Goal: Navigation & Orientation: Find specific page/section

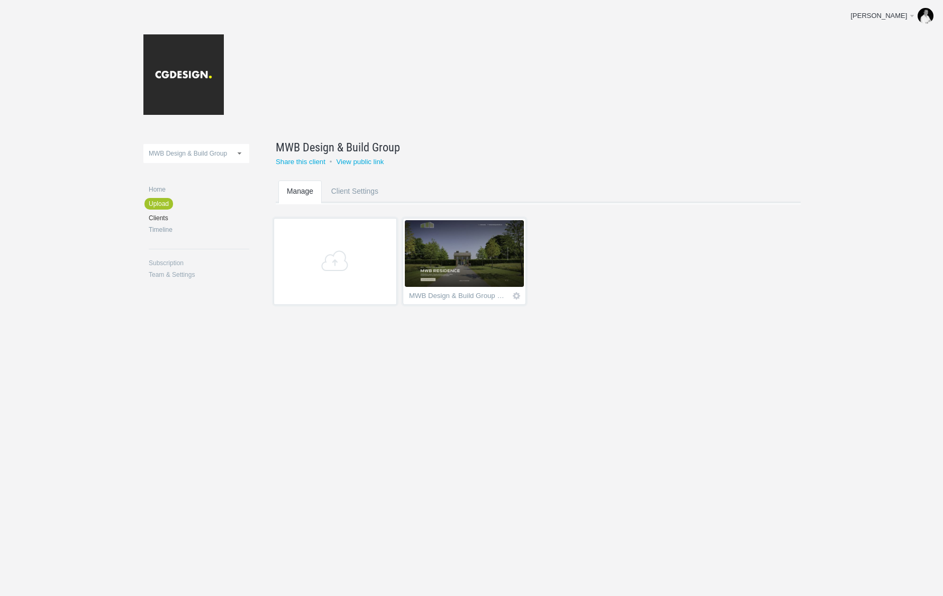
click at [467, 271] on img at bounding box center [464, 253] width 119 height 67
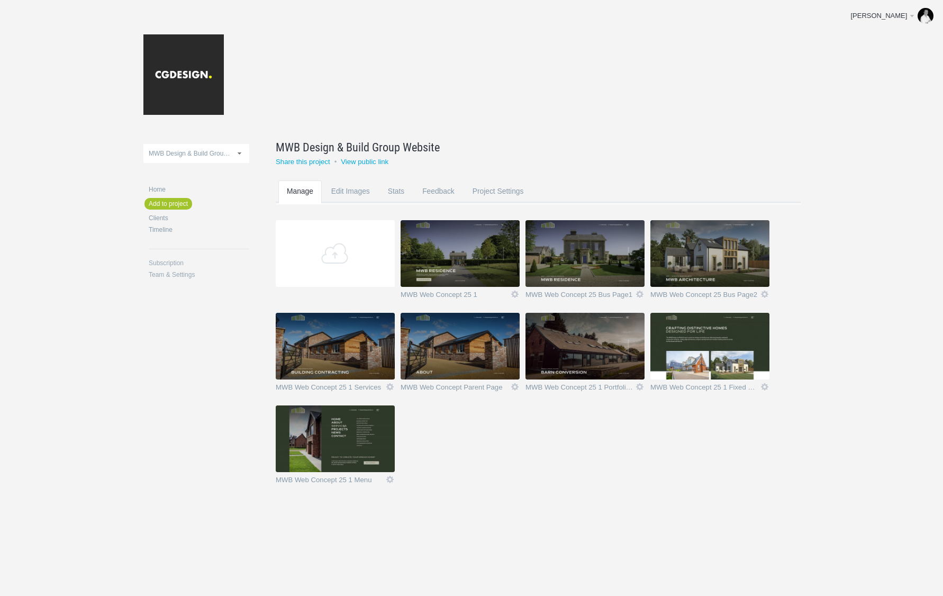
click at [574, 362] on img at bounding box center [584, 346] width 119 height 67
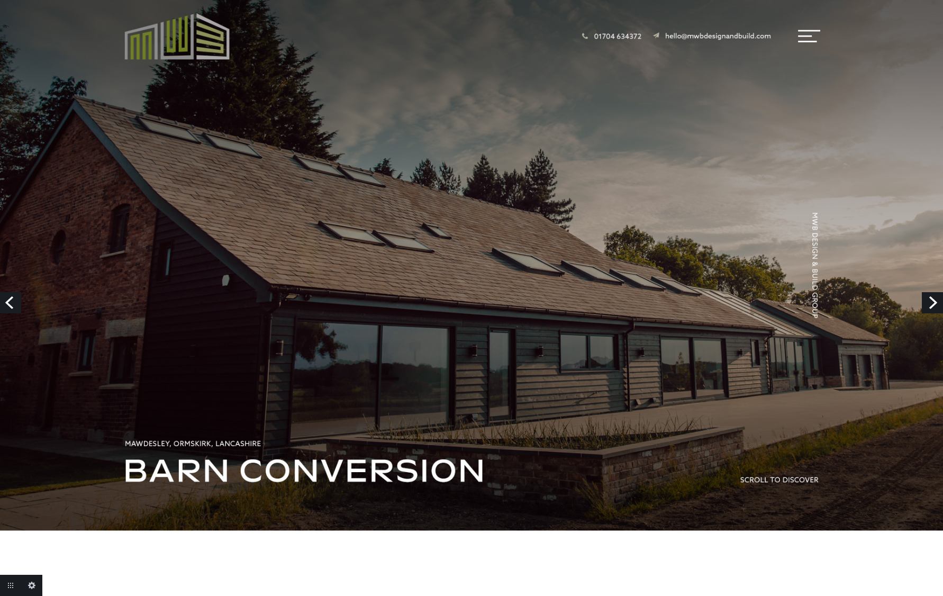
click at [10, 298] on link "Previous" at bounding box center [10, 302] width 21 height 21
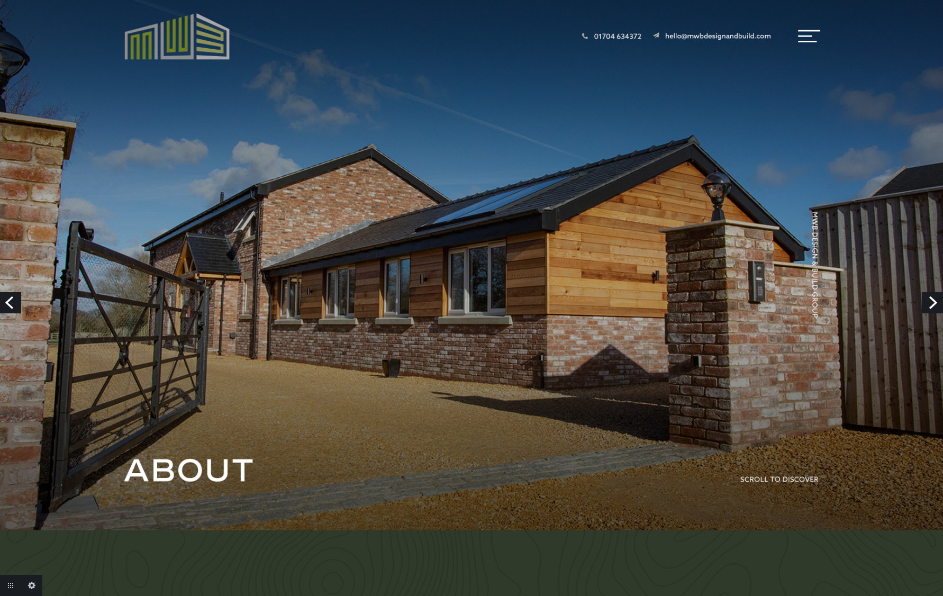
click at [8, 299] on link "Previous" at bounding box center [10, 302] width 21 height 21
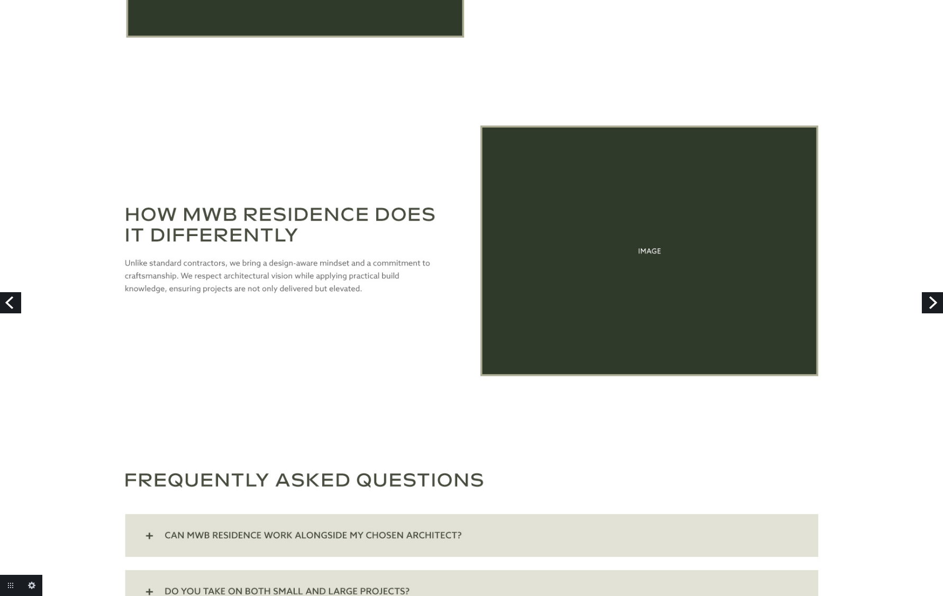
scroll to position [2110, 0]
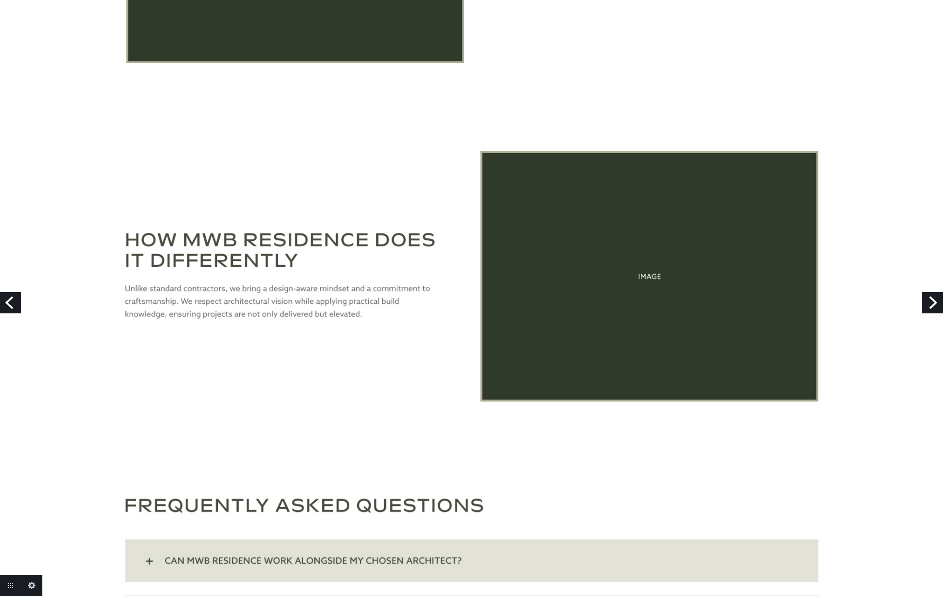
click at [12, 302] on link "Previous" at bounding box center [10, 302] width 21 height 21
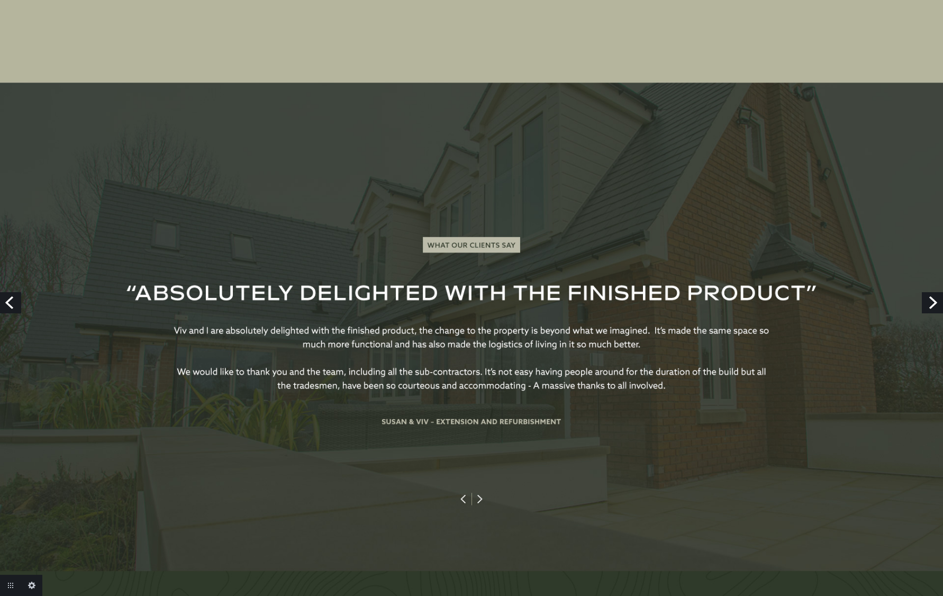
scroll to position [3776, 0]
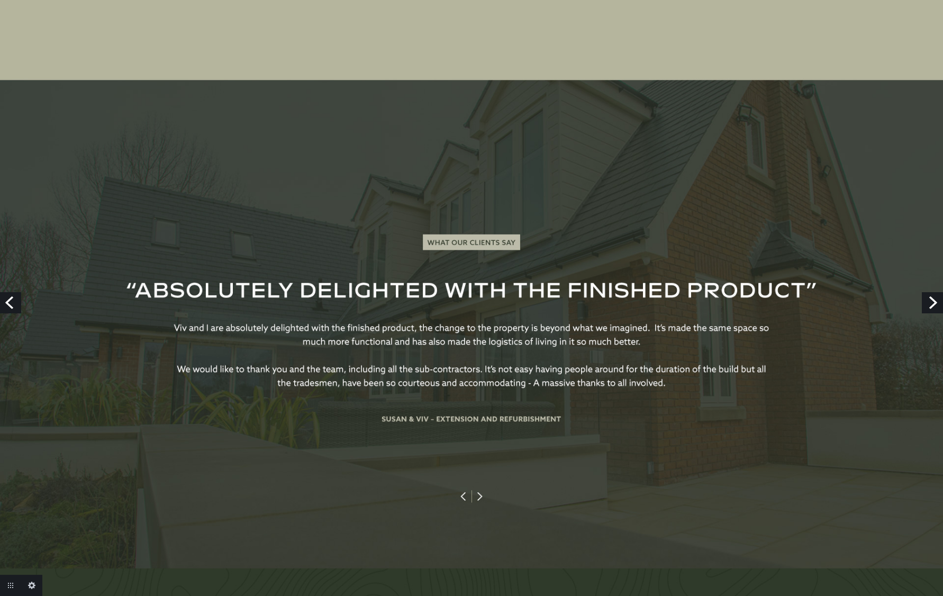
click at [16, 302] on link "Previous" at bounding box center [10, 302] width 21 height 21
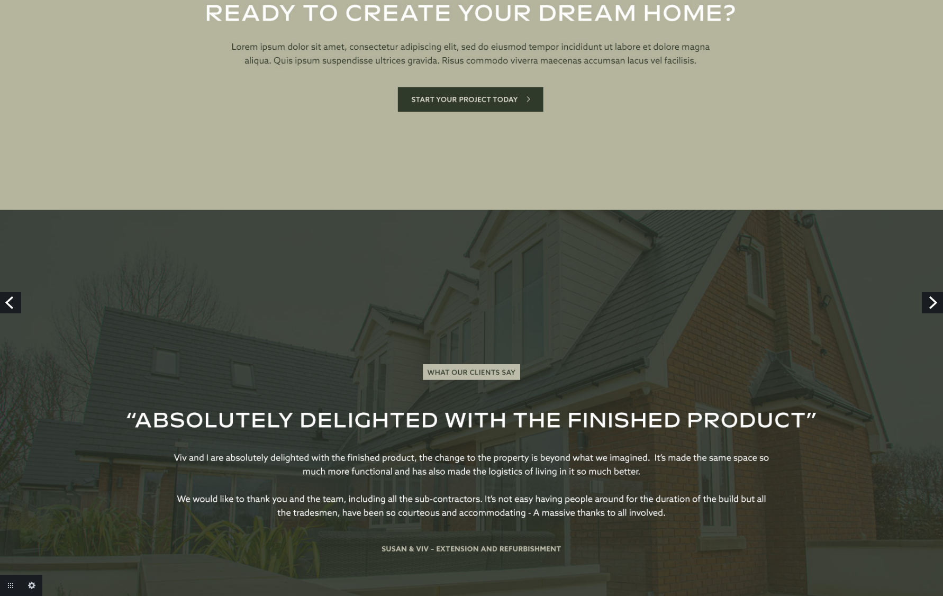
scroll to position [2001, 0]
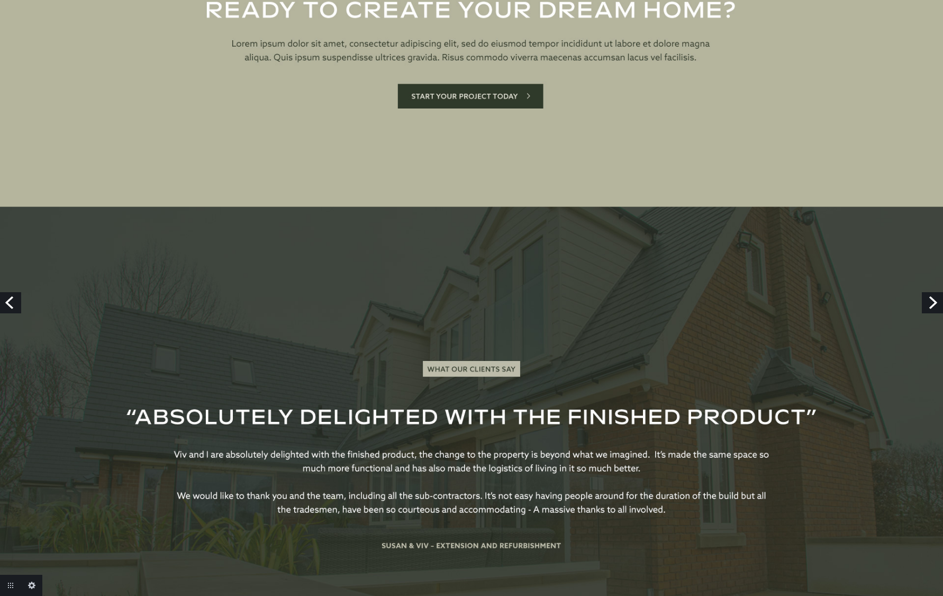
click at [8, 298] on link "Previous" at bounding box center [10, 302] width 21 height 21
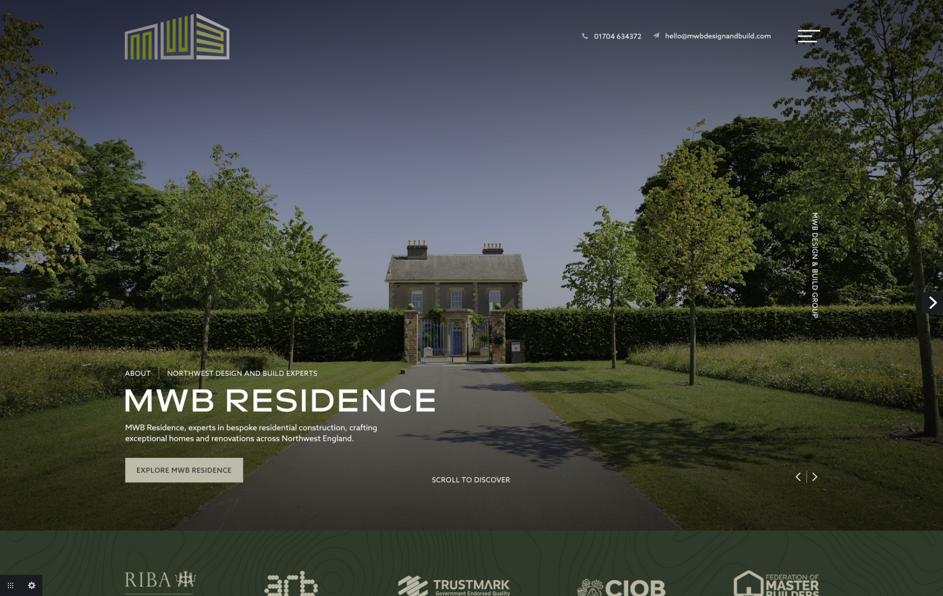
click at [931, 300] on link "Next" at bounding box center [932, 302] width 21 height 21
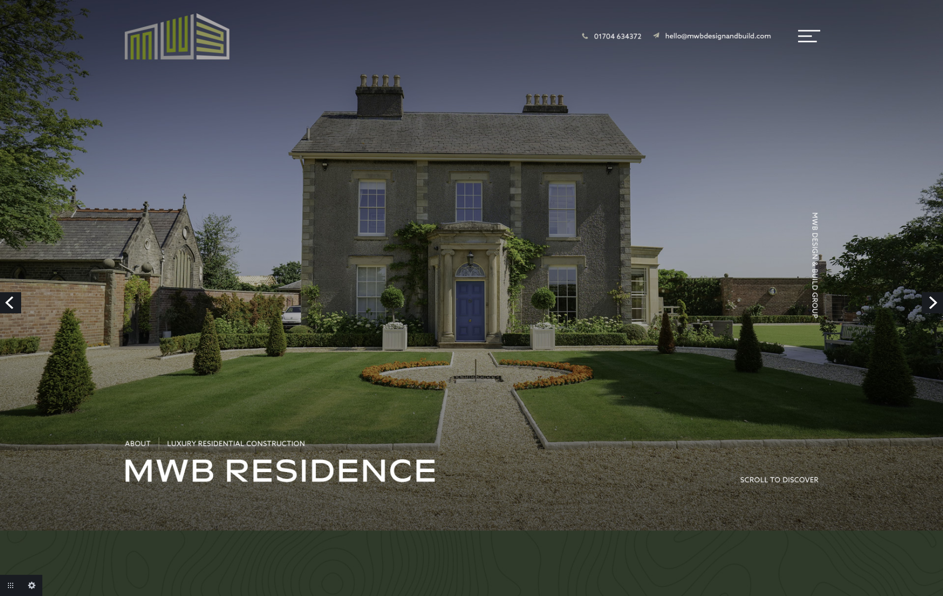
click at [931, 300] on link "Next" at bounding box center [932, 302] width 21 height 21
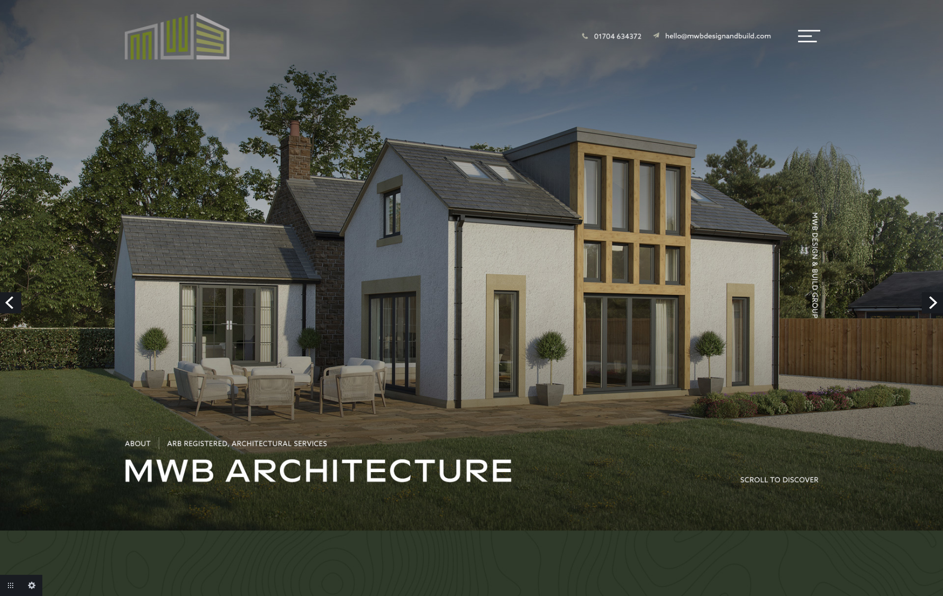
click at [931, 300] on link "Next" at bounding box center [932, 302] width 21 height 21
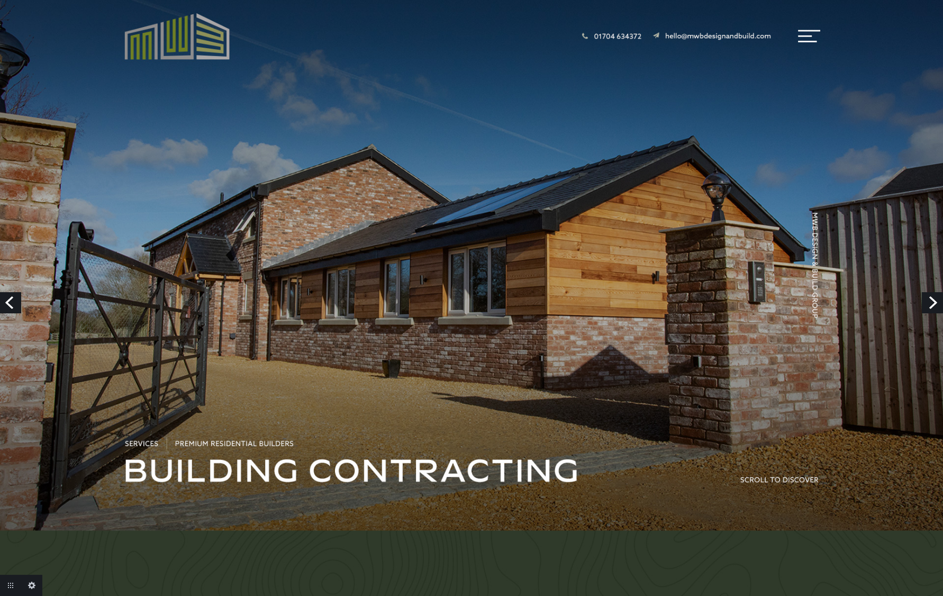
click at [931, 300] on link "Next" at bounding box center [932, 302] width 21 height 21
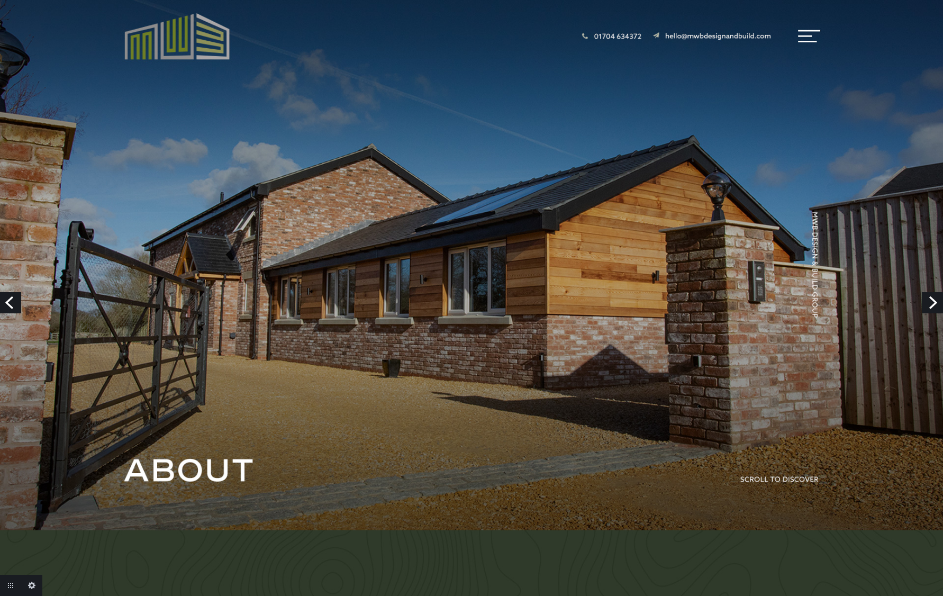
click at [931, 300] on link "Next" at bounding box center [932, 302] width 21 height 21
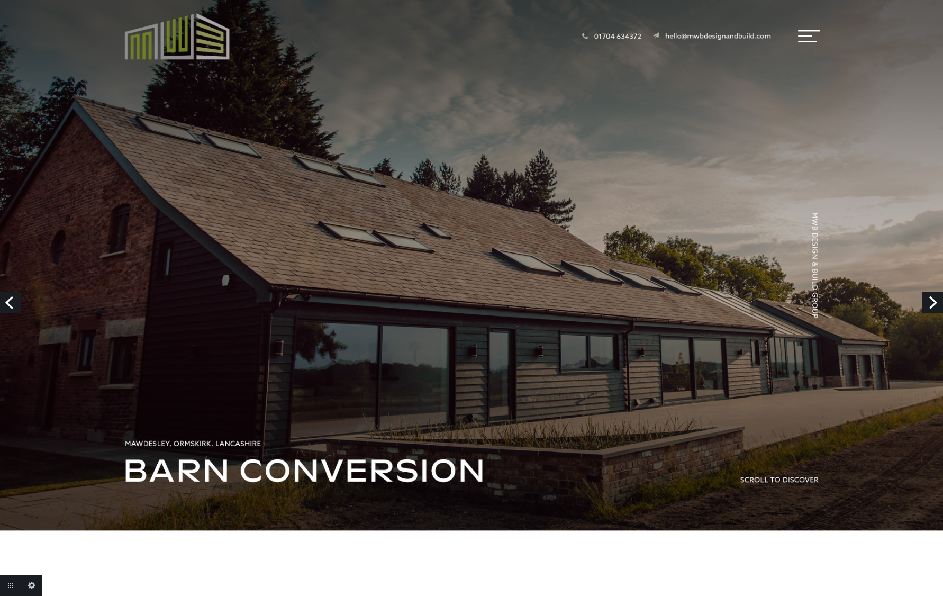
click at [931, 300] on link "Next" at bounding box center [932, 302] width 21 height 21
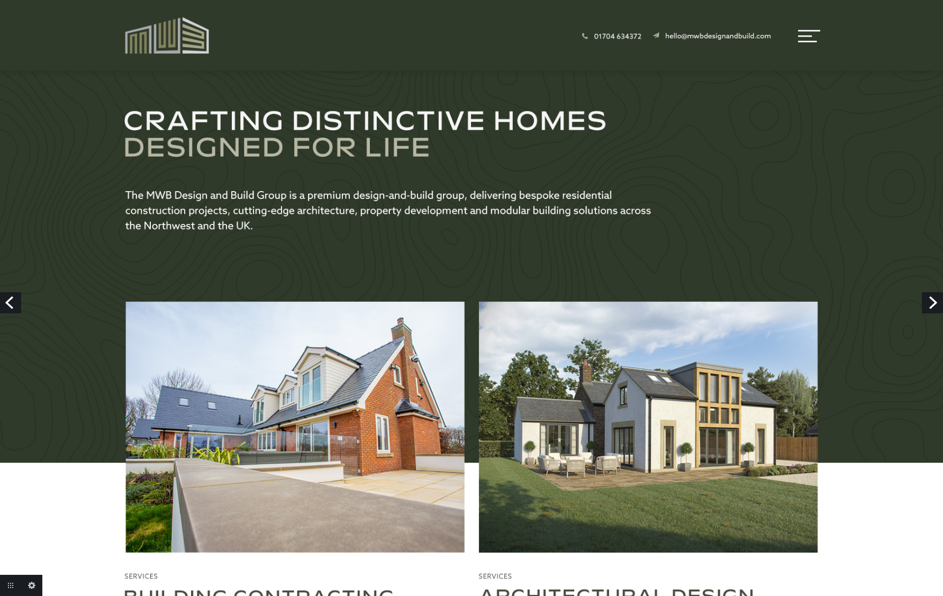
click at [930, 301] on link "Next" at bounding box center [932, 302] width 21 height 21
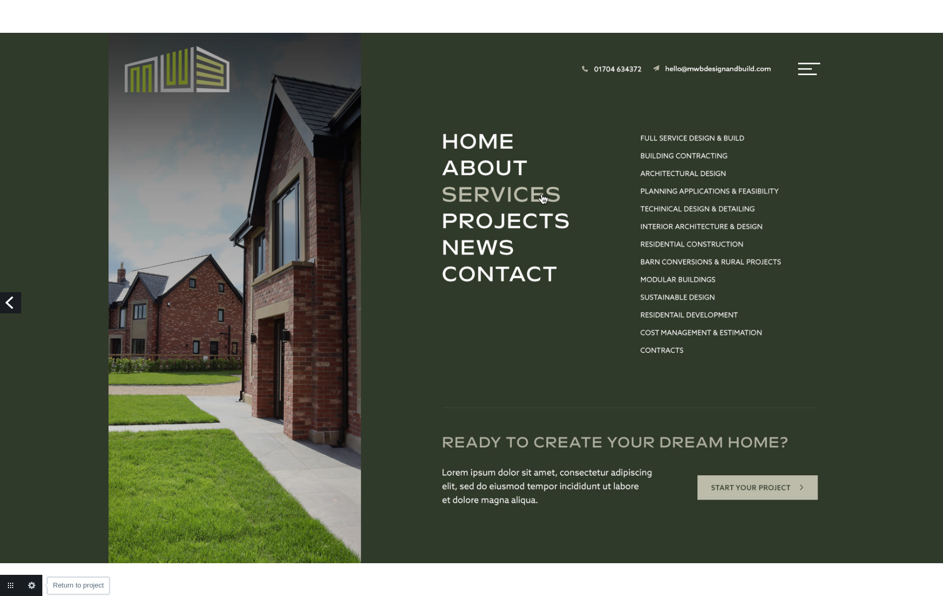
click at [11, 586] on link "Return to project" at bounding box center [10, 585] width 21 height 21
